Goal: Communication & Community: Ask a question

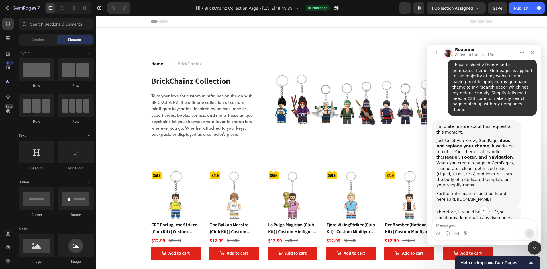
scroll to position [239, 0]
click at [438, 52] on icon "go back" at bounding box center [436, 52] width 5 height 5
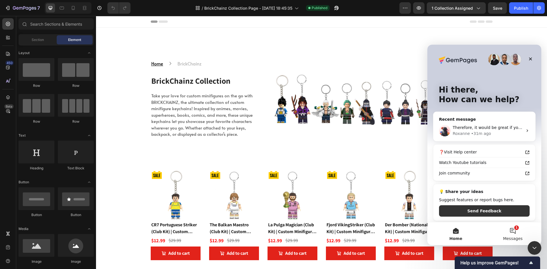
click at [513, 231] on button "1 Messages" at bounding box center [513, 234] width 57 height 23
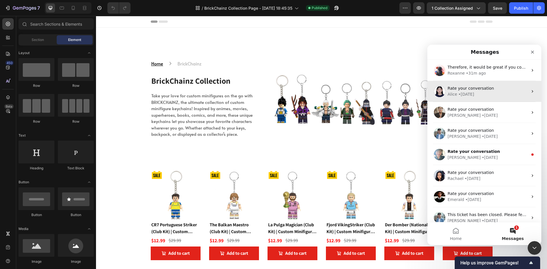
click at [470, 91] on span "Rate your conversation" at bounding box center [471, 88] width 46 height 5
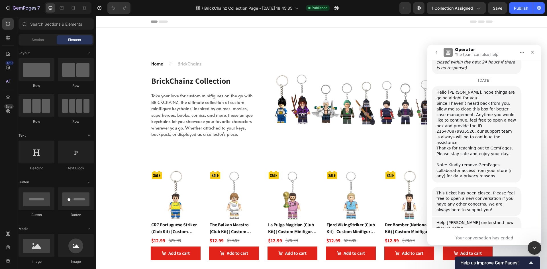
scroll to position [317, 0]
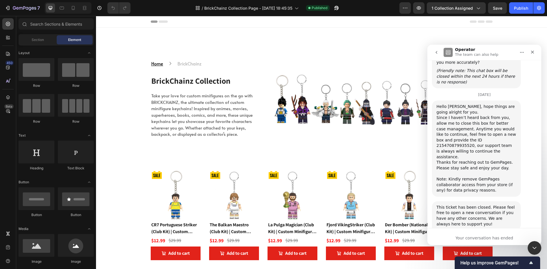
click at [472, 115] on div "​​Since I haven’t heard back from you, allow me to close this box for better ca…" at bounding box center [477, 137] width 80 height 45
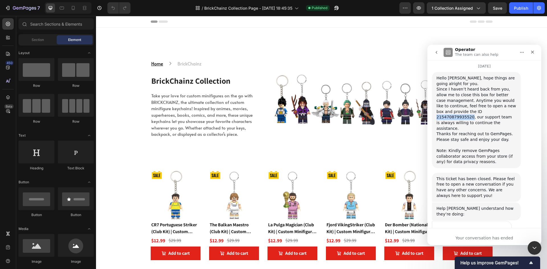
copy div "215470879935520"
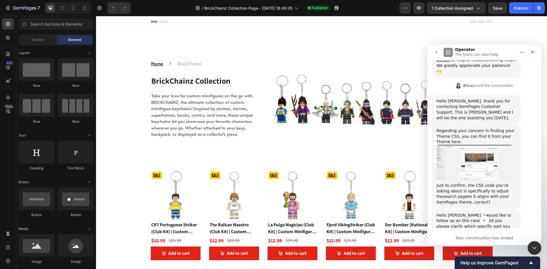
scroll to position [143, 0]
drag, startPoint x: 460, startPoint y: 180, endPoint x: 465, endPoint y: 161, distance: 19.1
click at [465, 182] on div "Just to confirm, the CSS code you’re asking about is specifically to adjust the…" at bounding box center [477, 193] width 80 height 22
copy div "the CSS code you’re asking about is specifically to adjust the search page so i…"
click at [436, 49] on button "go back" at bounding box center [436, 52] width 11 height 11
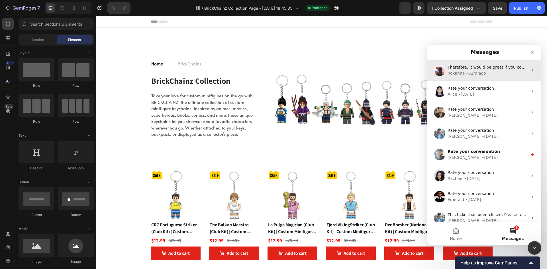
scroll to position [0, 0]
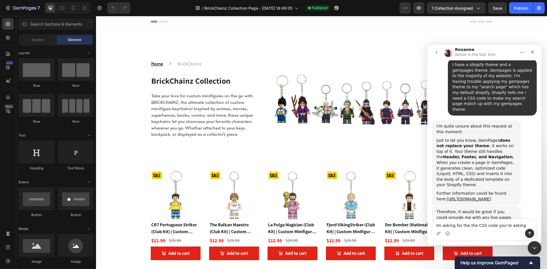
scroll to position [251, 0]
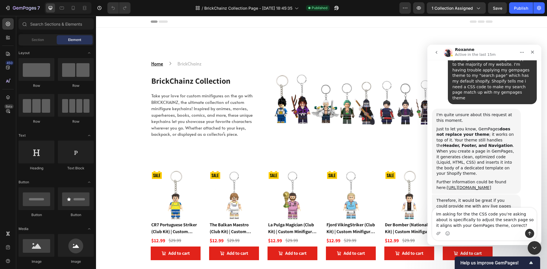
drag, startPoint x: 491, startPoint y: 214, endPoint x: 529, endPoint y: 214, distance: 38.2
click at [529, 214] on textarea "Im asking for the the CSS code you’re asking about is specifically to adjust th…" at bounding box center [485, 218] width 104 height 21
drag, startPoint x: 532, startPoint y: 214, endPoint x: 521, endPoint y: 213, distance: 11.2
click at [521, 213] on textarea "Im asking for the the CSS code in my gempages so it specifically to adjust the …" at bounding box center [485, 218] width 104 height 21
type textarea "Im asking for the the CSS code in my gempages to specifically to adjust the sea…"
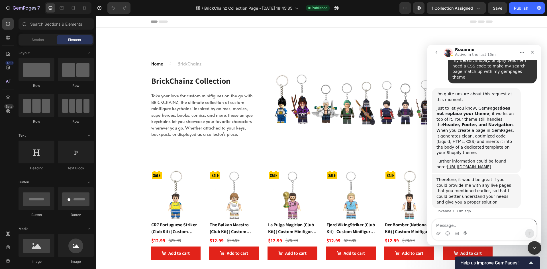
scroll to position [273, 0]
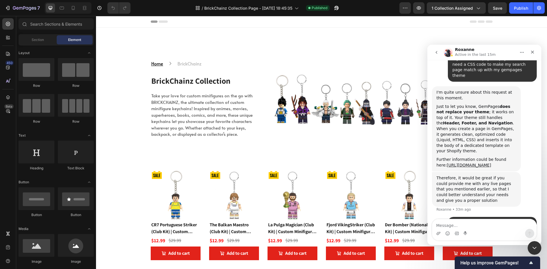
click at [437, 52] on icon "go back" at bounding box center [437, 52] width 2 height 3
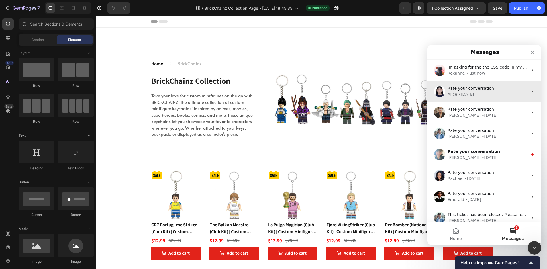
scroll to position [0, 0]
click at [451, 97] on div "Alice" at bounding box center [453, 95] width 10 height 6
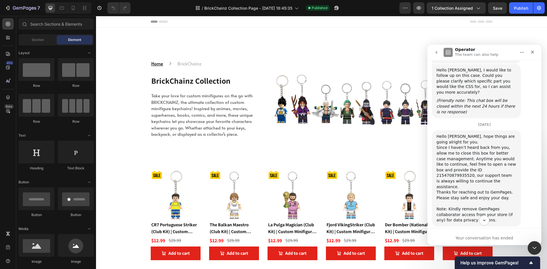
scroll to position [251, 0]
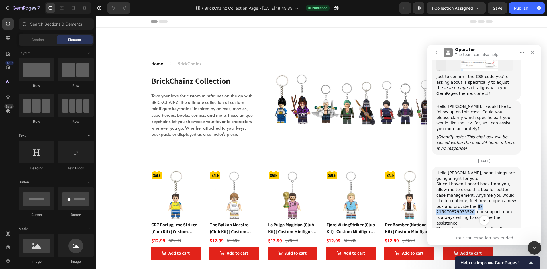
drag, startPoint x: 458, startPoint y: 179, endPoint x: 496, endPoint y: 178, distance: 37.4
click at [496, 182] on div "​​Since I haven’t heard back from you, allow me to close this box for better ca…" at bounding box center [477, 204] width 80 height 45
copy div "ID 215470879935520"
click at [436, 52] on icon "go back" at bounding box center [437, 52] width 2 height 3
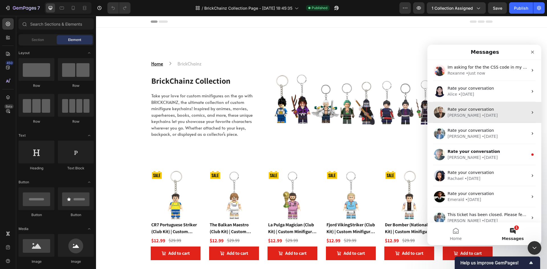
scroll to position [0, 0]
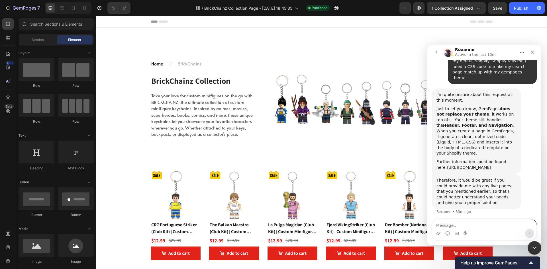
scroll to position [273, 0]
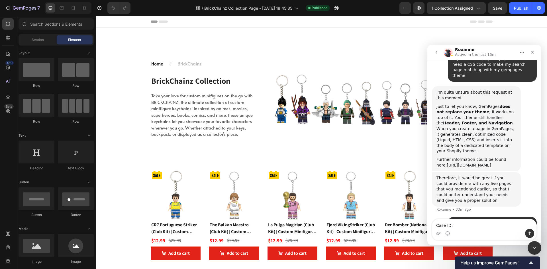
type textarea "Case ID: ID 215470879935520"
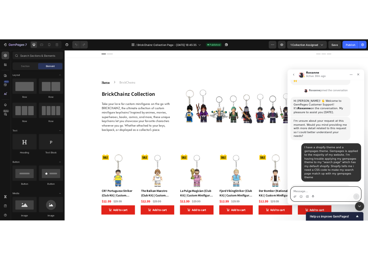
scroll to position [286, 0]
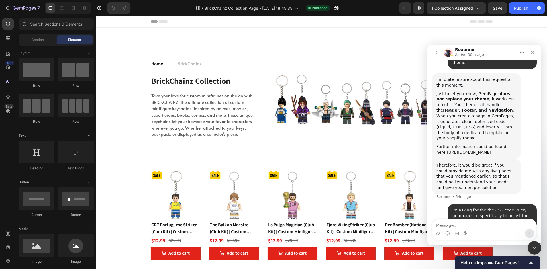
click at [109, 29] on div "Home Text block Icon BrickChainz Text block Row BrickChainz Collection Heading …" at bounding box center [321, 88] width 451 height 120
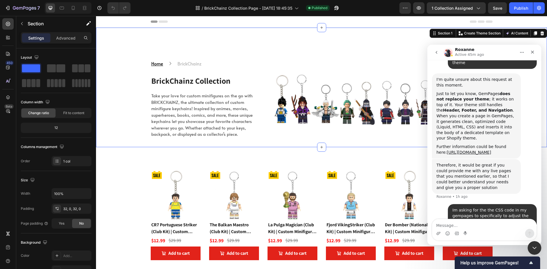
click at [528, 88] on div "I'm quite unsure about this request at this moment. Just to let you know, GemPa…" at bounding box center [484, 117] width 105 height 86
